Goal: Transaction & Acquisition: Obtain resource

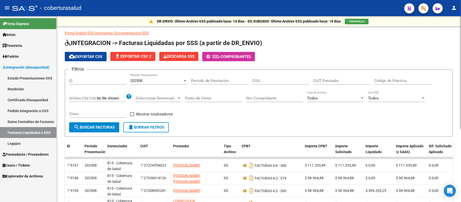
click at [99, 54] on span "cloud_download Exportar CSV" at bounding box center [86, 56] width 34 height 5
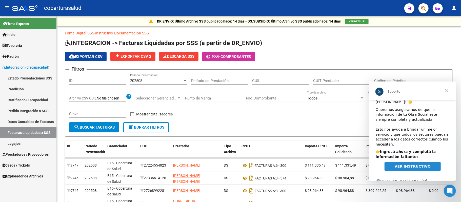
scroll to position [6, 0]
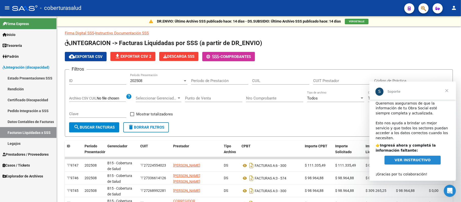
click at [418, 158] on span "VER INSTRUCTIVO" at bounding box center [413, 160] width 36 height 4
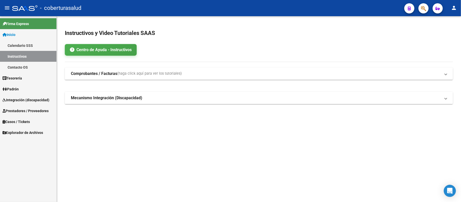
click at [29, 100] on span "Integración (discapacidad)" at bounding box center [26, 100] width 47 height 6
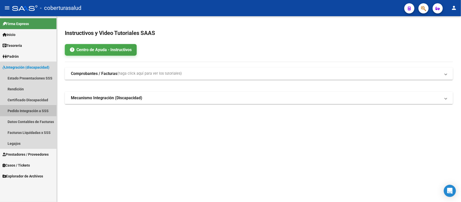
click at [30, 110] on link "Pedido Integración a SSS" at bounding box center [28, 110] width 56 height 11
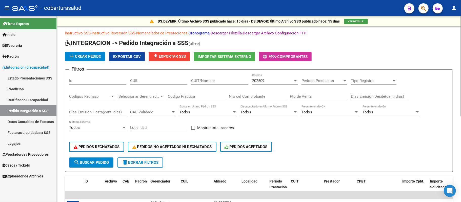
click at [162, 80] on input "CUIL" at bounding box center [158, 81] width 57 height 5
paste input "20510933878"
type input "20510933878"
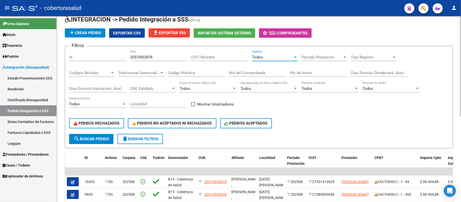
scroll to position [34, 0]
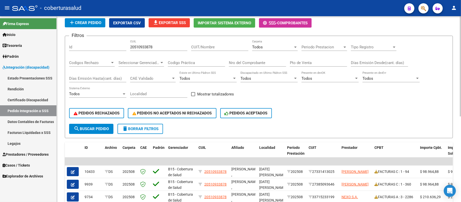
click at [228, 48] on input "CUIT/Nombre" at bounding box center [219, 47] width 57 height 5
paste input "27385093646"
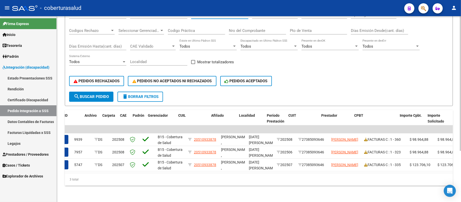
scroll to position [0, 0]
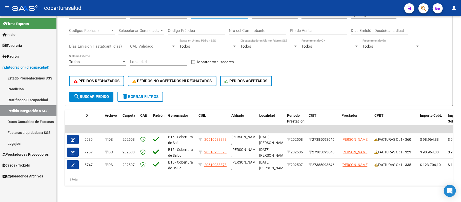
type input "27385093646"
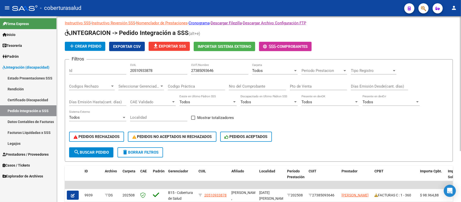
scroll to position [3, 0]
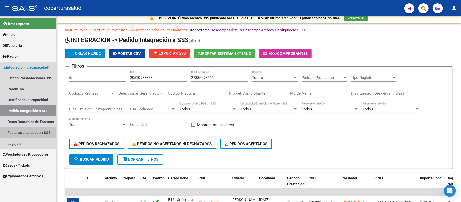
click at [31, 130] on link "Facturas Liquidadas x SSS" at bounding box center [28, 132] width 56 height 11
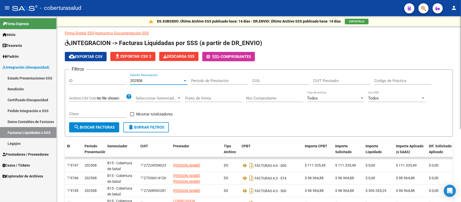
click at [185, 80] on div at bounding box center [185, 81] width 5 height 4
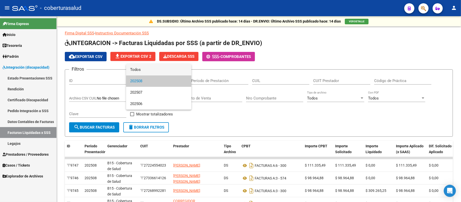
click at [176, 69] on span "Todos" at bounding box center [158, 69] width 57 height 11
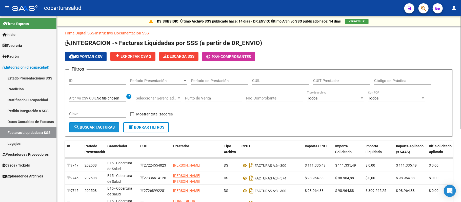
click at [91, 127] on span "search Buscar Facturas" at bounding box center [94, 127] width 41 height 5
click at [88, 56] on span "cloud_download Exportar CSV" at bounding box center [86, 56] width 34 height 5
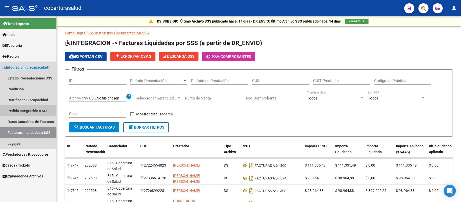
click at [46, 111] on link "Pedido Integración a SSS" at bounding box center [28, 110] width 56 height 11
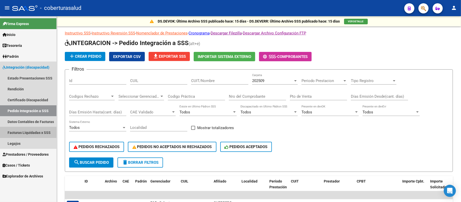
click at [43, 127] on link "Facturas Liquidadas x SSS" at bounding box center [28, 132] width 56 height 11
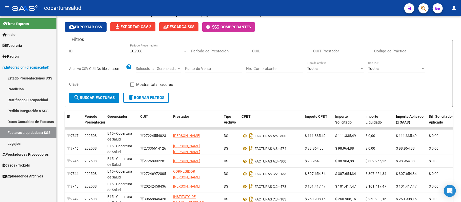
scroll to position [18, 0]
